Goal: Transaction & Acquisition: Purchase product/service

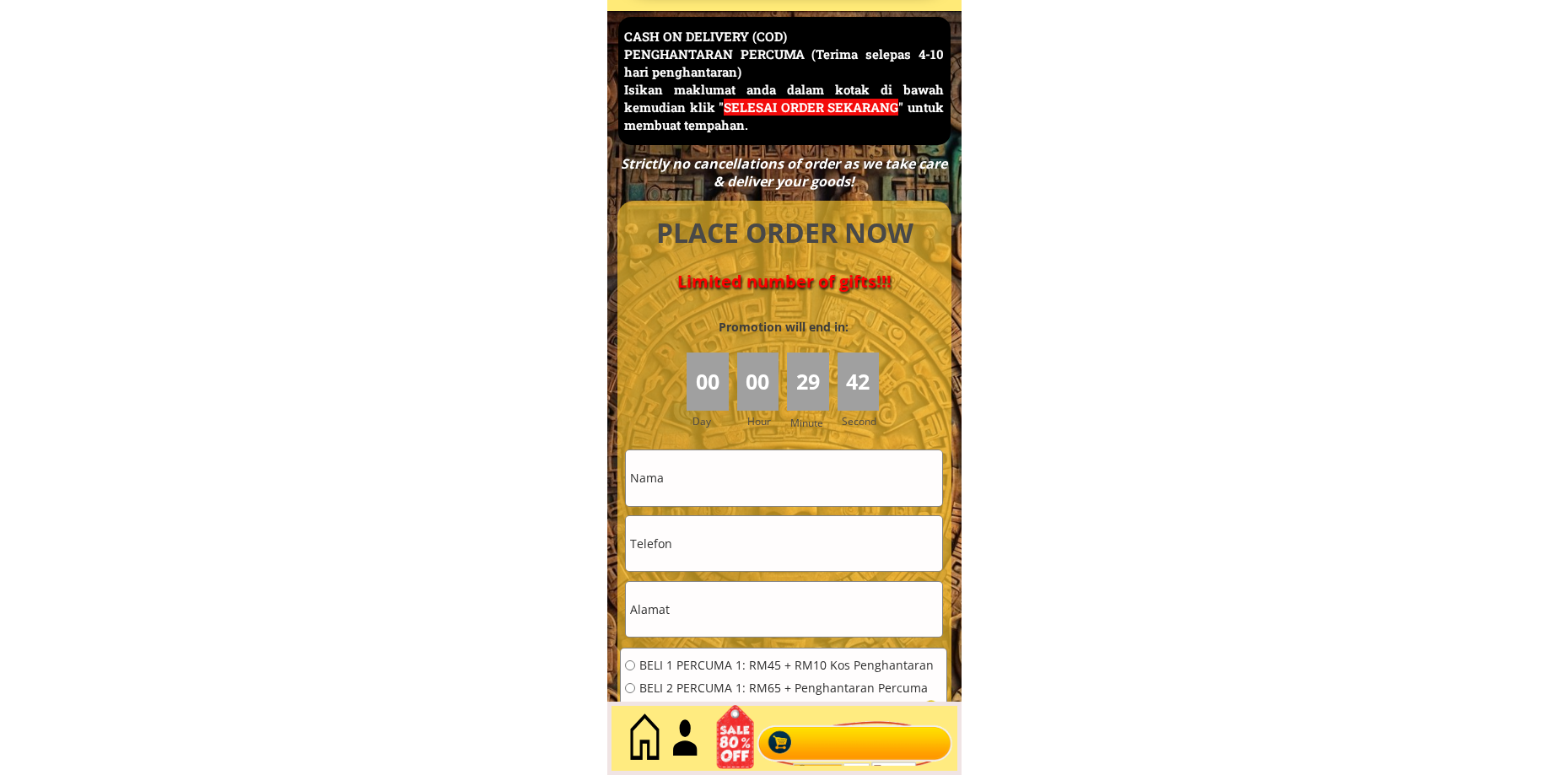
scroll to position [7318, 0]
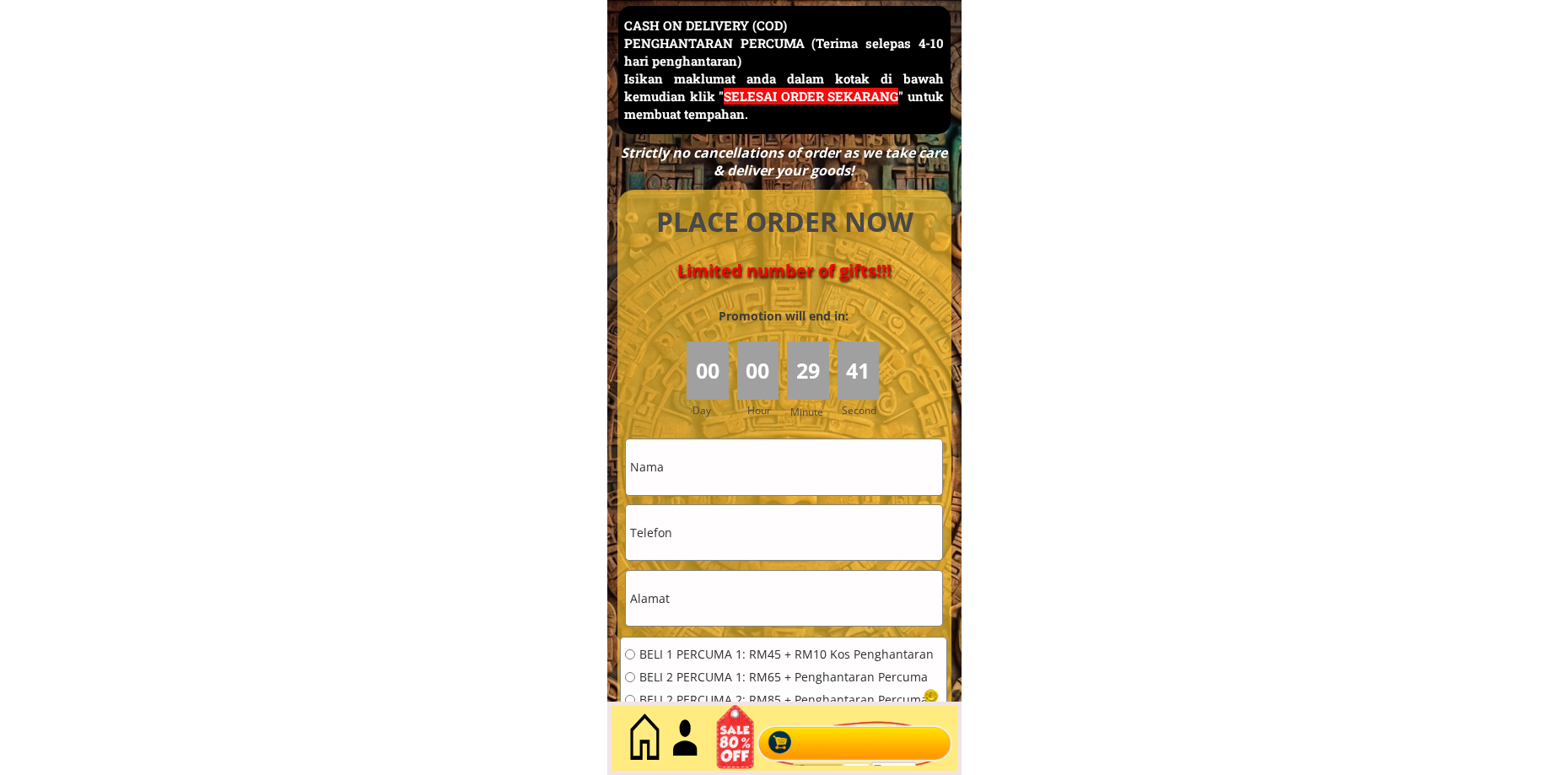
click at [721, 596] on input "text" at bounding box center [784, 598] width 316 height 55
type input "0196266799"
click at [711, 549] on input "tel" at bounding box center [784, 532] width 316 height 55
paste input "0196266799"
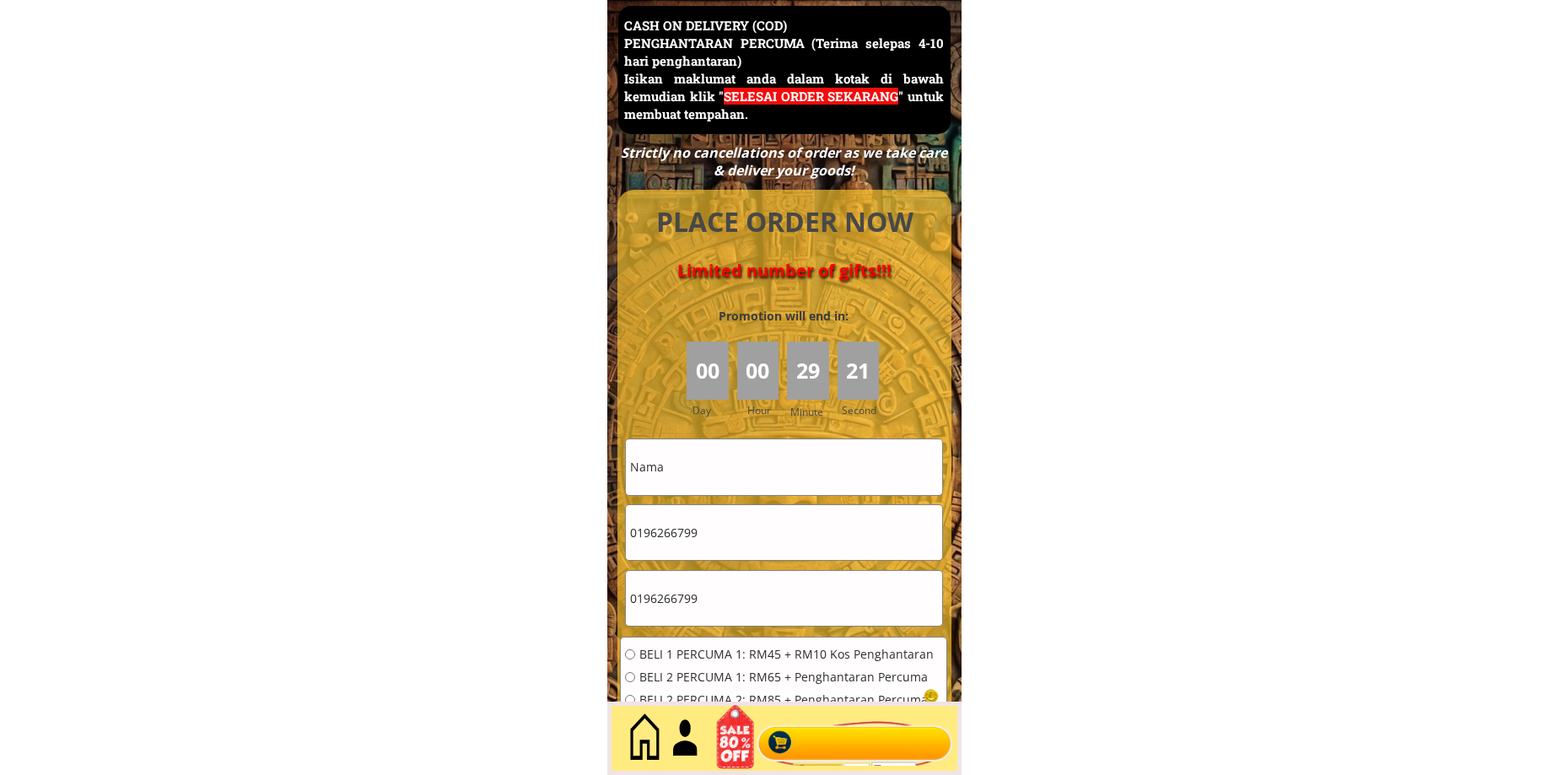
type input "0196266799"
drag, startPoint x: 727, startPoint y: 614, endPoint x: 581, endPoint y: 637, distance: 147.8
click at [741, 469] on input "text" at bounding box center [784, 467] width 316 height 55
type input "[PERSON_NAME]"
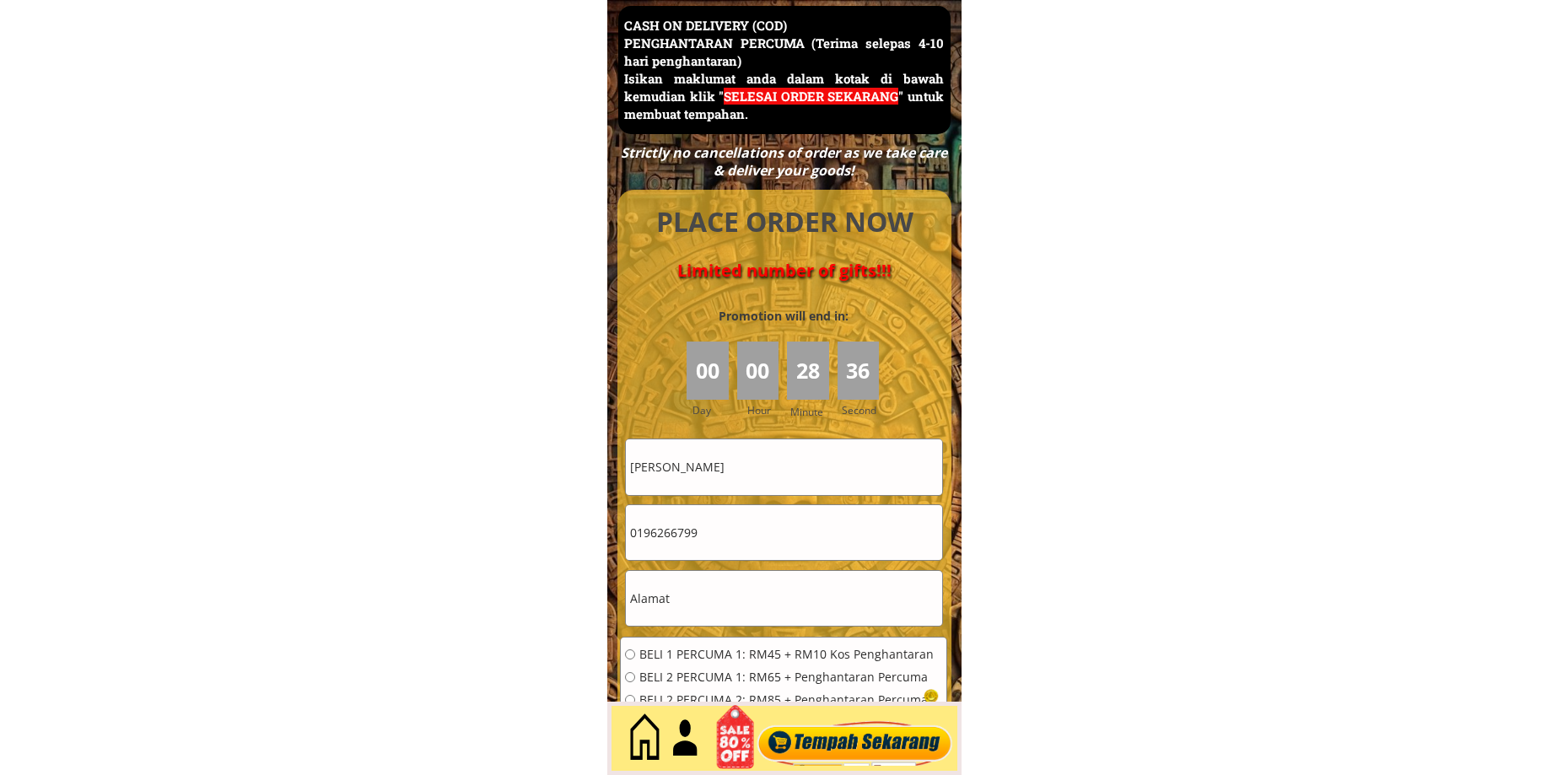
click at [690, 605] on input "text" at bounding box center [784, 598] width 316 height 55
paste input "[GEOGRAPHIC_DATA]"
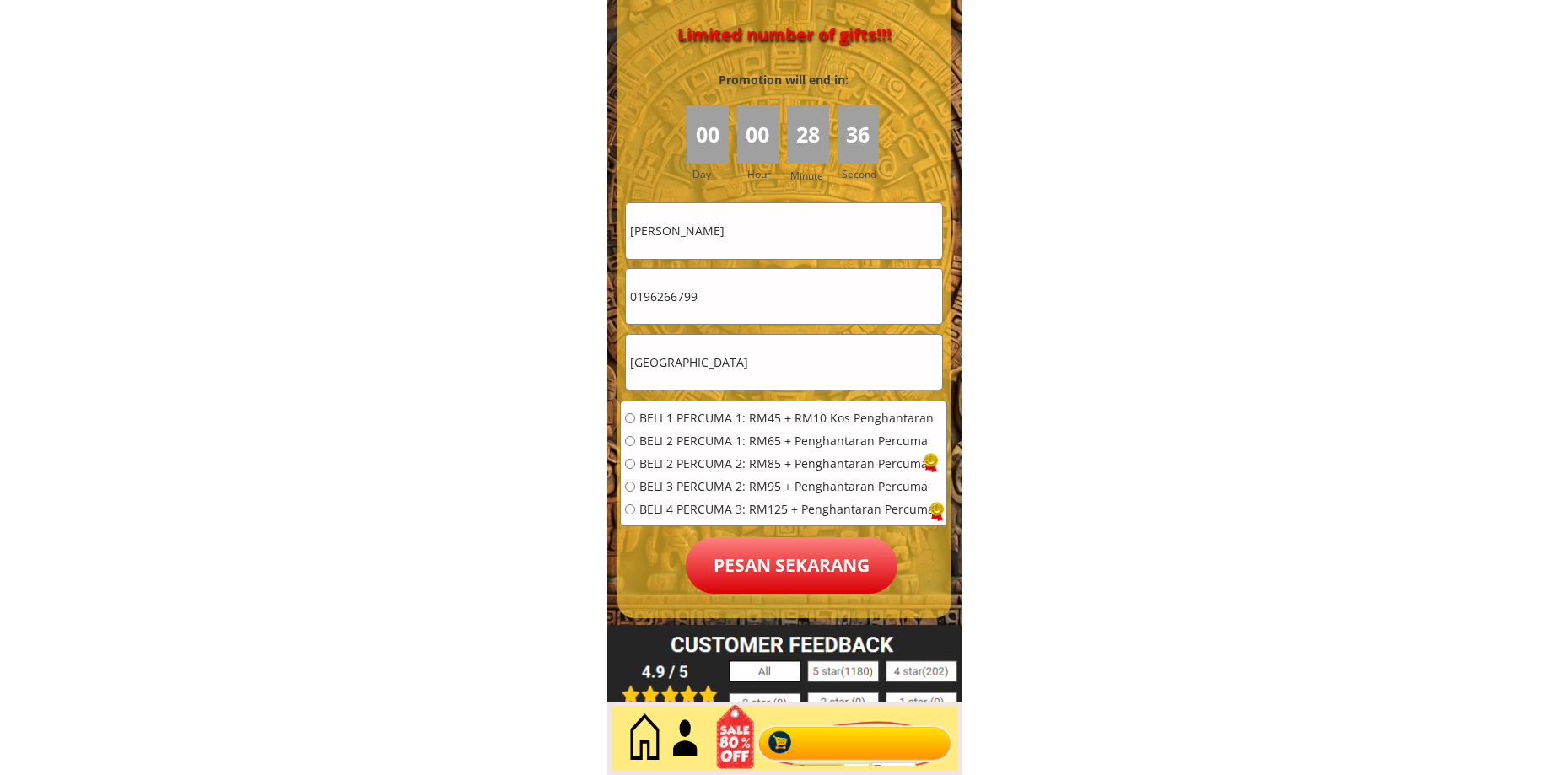
scroll to position [7599, 0]
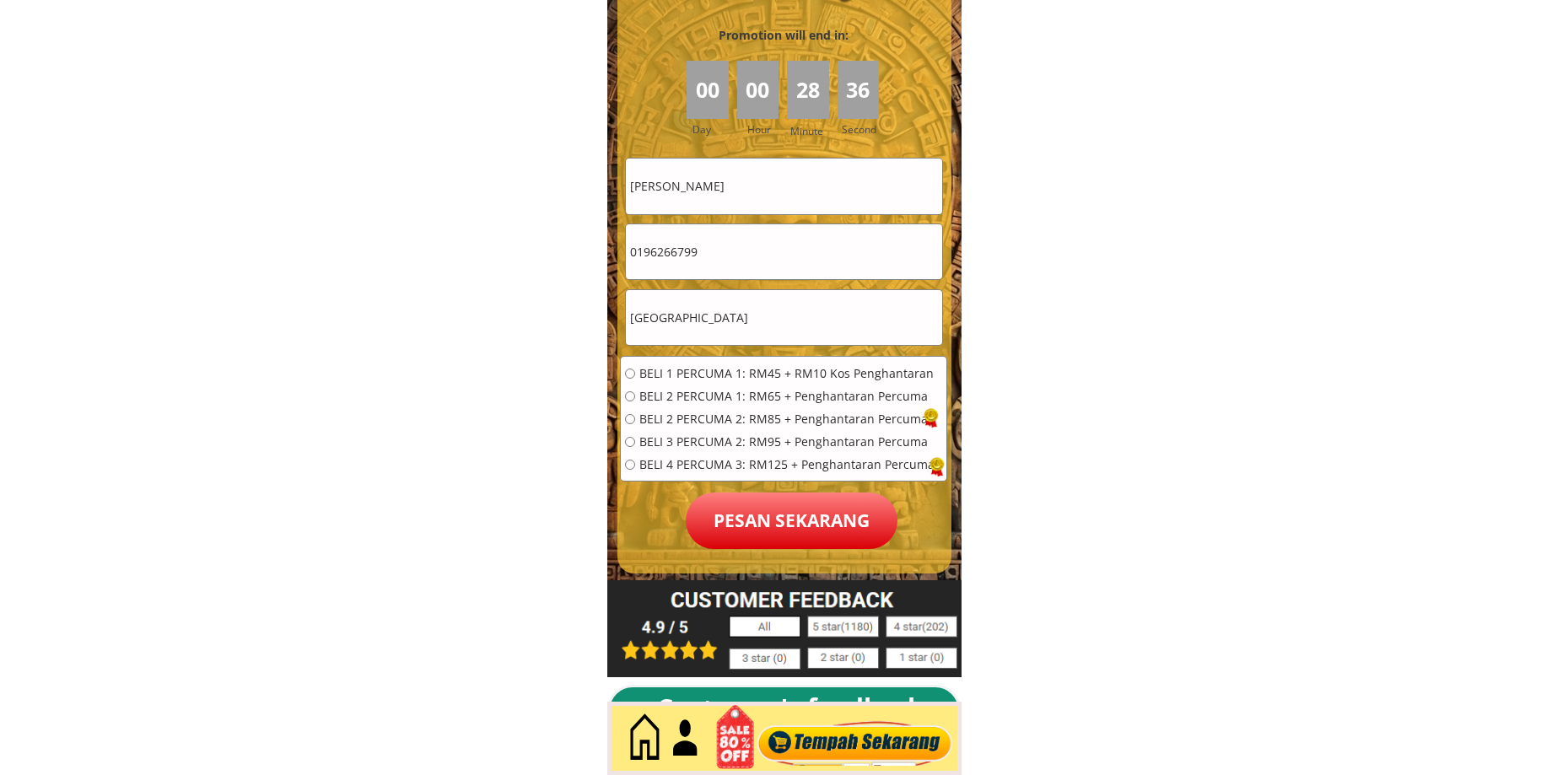
type input "[GEOGRAPHIC_DATA]"
click at [681, 369] on span "BELI 1 PERCUMA 1: RM45 + RM10 Kos Penghantaran" at bounding box center [787, 373] width 295 height 12
radio input "true"
click at [757, 541] on p "Pesan sekarang" at bounding box center [791, 520] width 211 height 57
